Goal: Find specific page/section: Find specific page/section

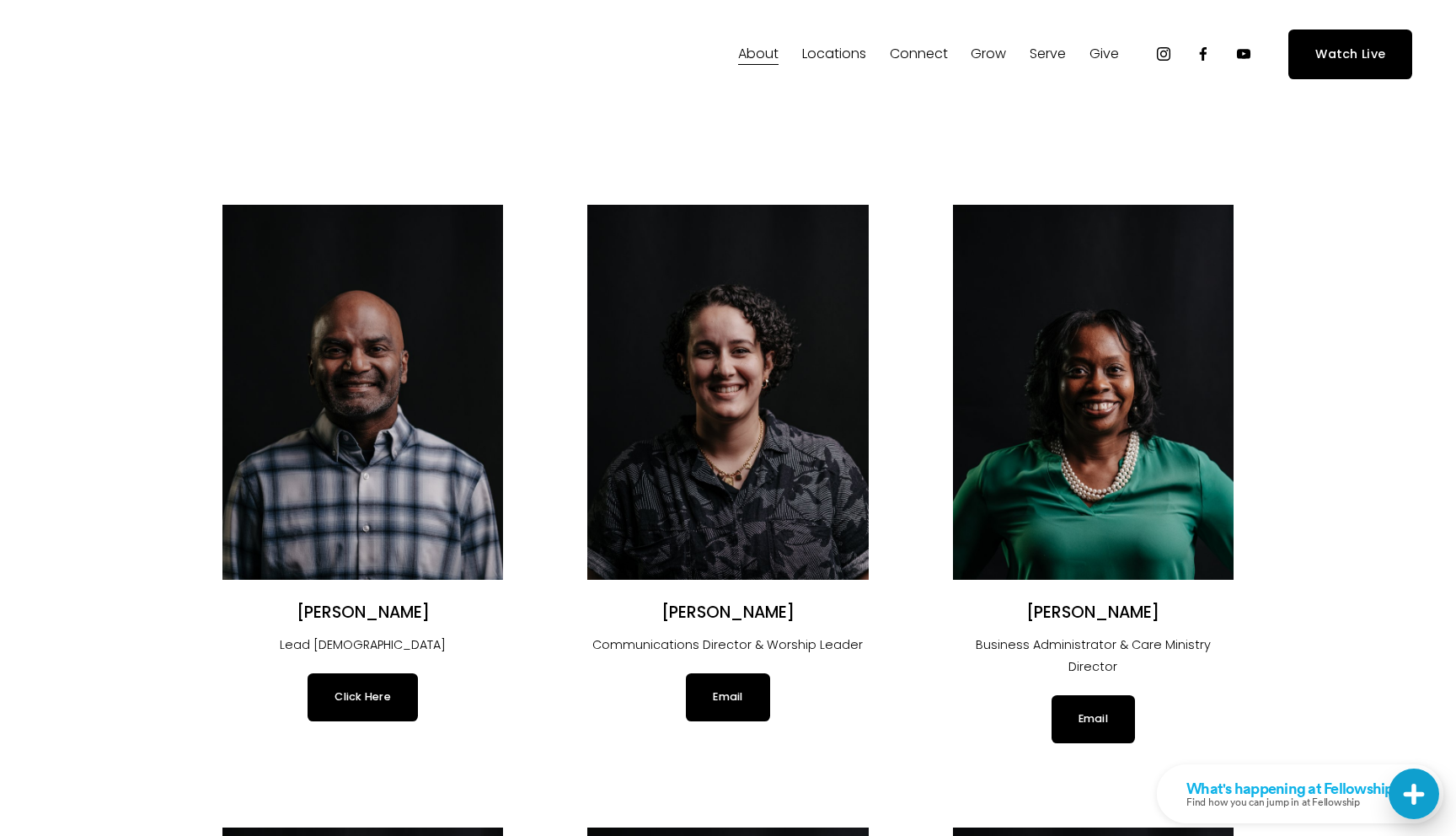
click at [1, 37] on div "Skip to Content About" at bounding box center [728, 54] width 1456 height 108
click at [159, 32] on div "About Our Values" at bounding box center [728, 55] width 1369 height 49
click at [67, 37] on img at bounding box center [161, 55] width 235 height 34
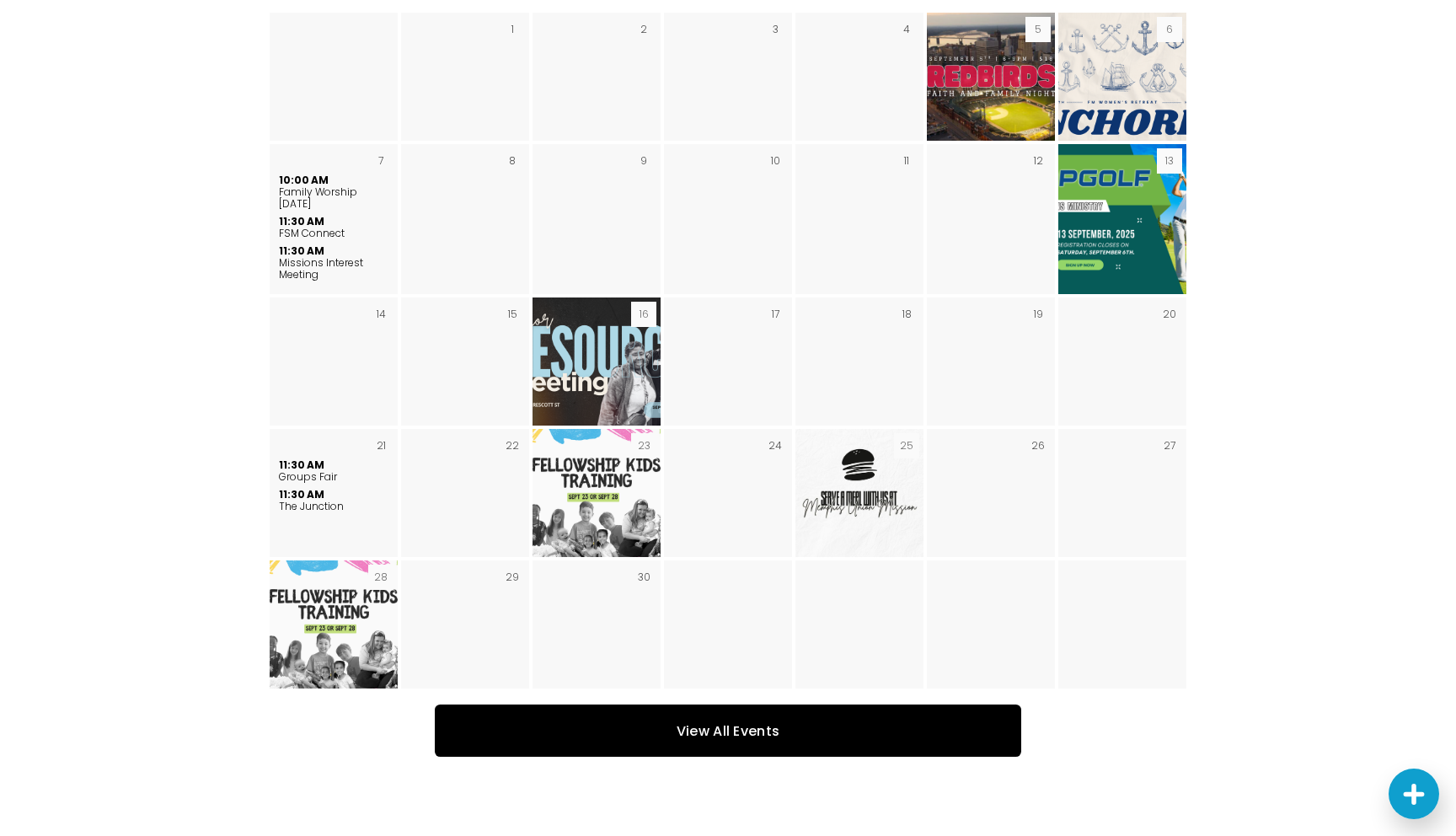
scroll to position [2817, 0]
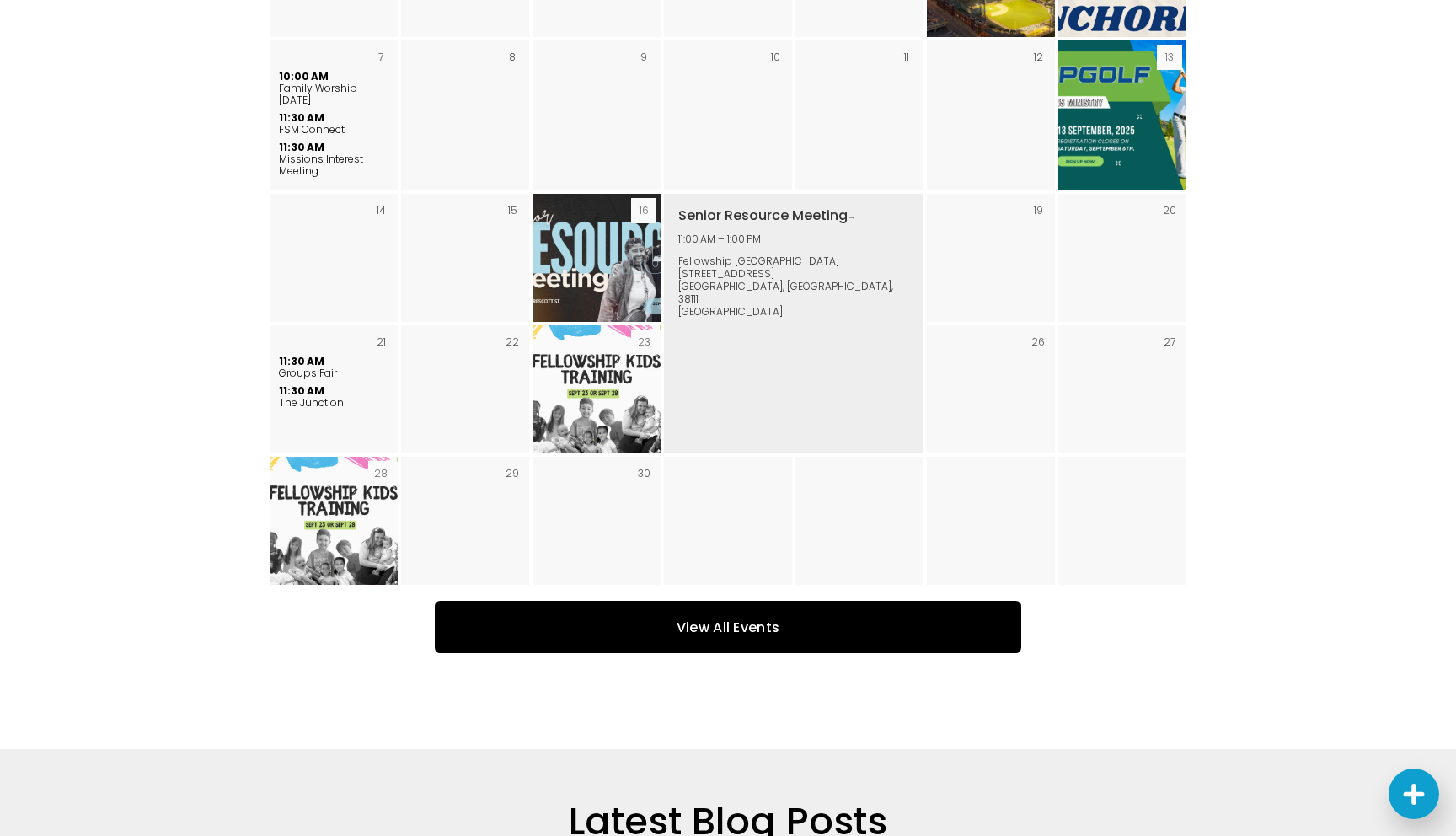
click at [638, 284] on img "September 2025" at bounding box center [596, 257] width 228 height 128
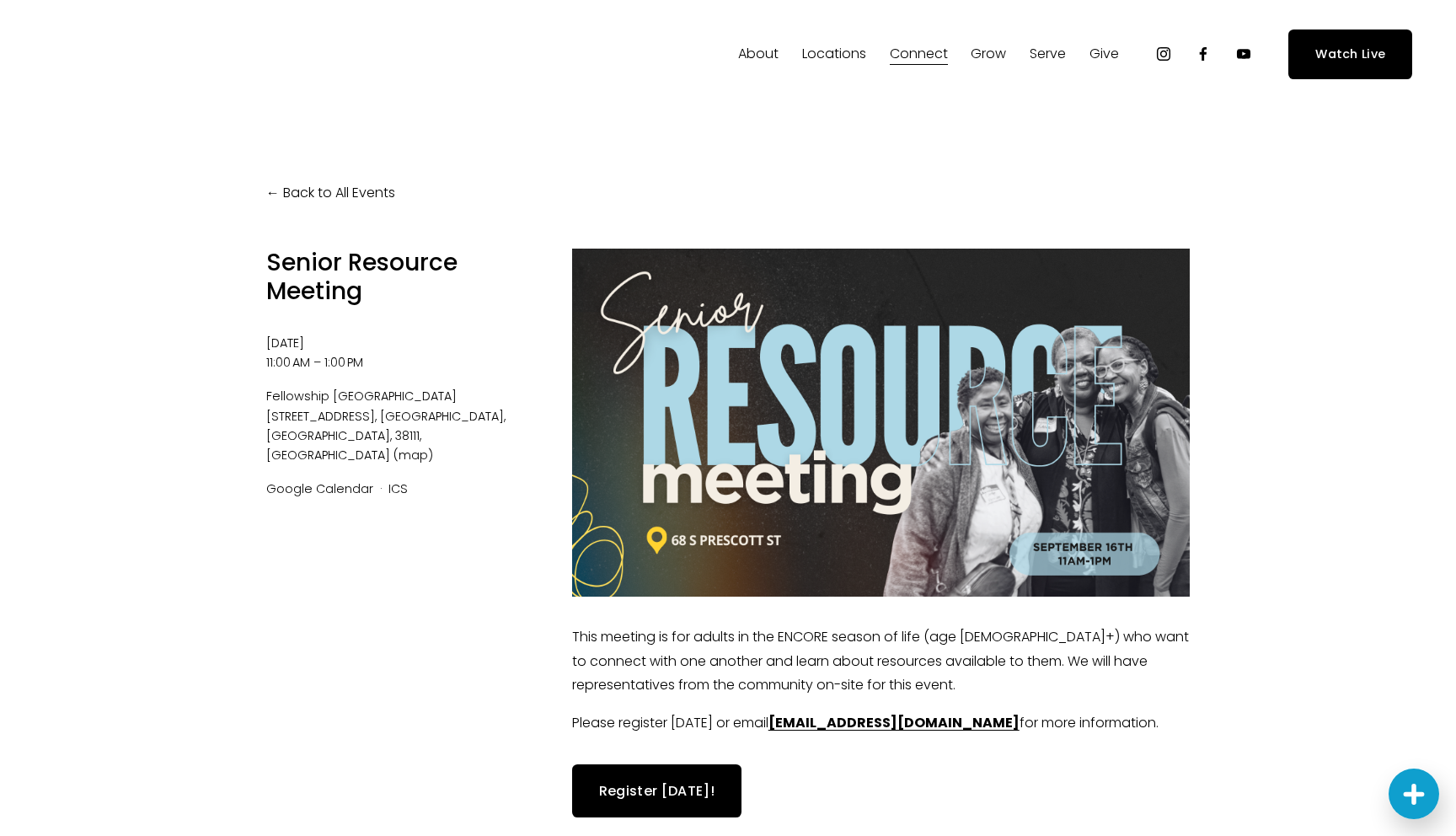
click at [252, 192] on div "Back to All Events Senior Resource Meeting Tuesday, September 16, 2025 11:00 AM…" at bounding box center [728, 528] width 1011 height 839
click at [263, 192] on div "Back to All Events Senior Resource Meeting Tuesday, September 16, 2025 11:00 AM…" at bounding box center [728, 528] width 1011 height 839
click at [279, 192] on link "Back to All Events" at bounding box center [330, 193] width 129 height 25
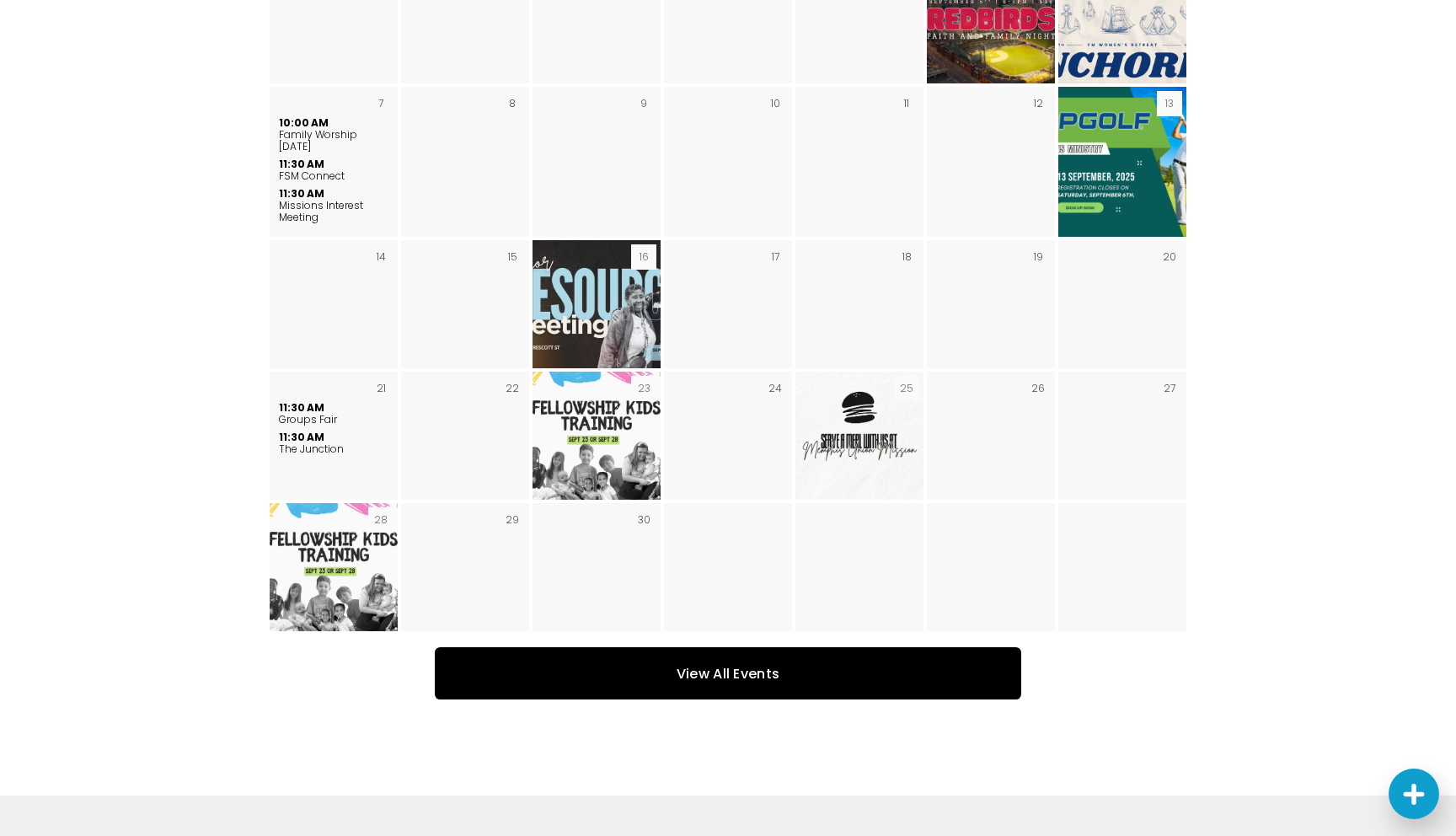
scroll to position [2778, 0]
